Goal: Find specific page/section: Find specific page/section

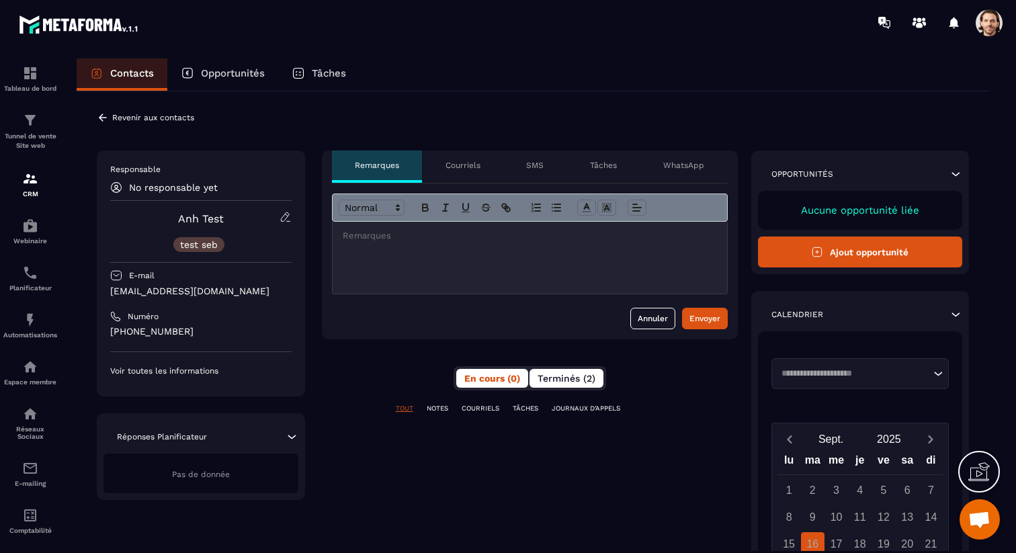
click at [591, 380] on span "Terminés (2)" at bounding box center [566, 378] width 58 height 11
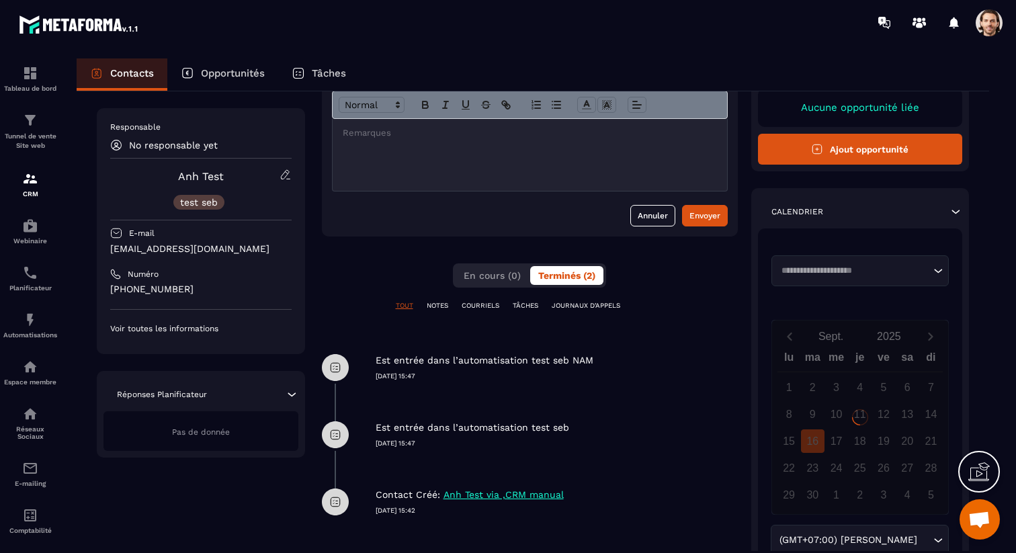
scroll to position [108, 0]
